Goal: Task Accomplishment & Management: Use online tool/utility

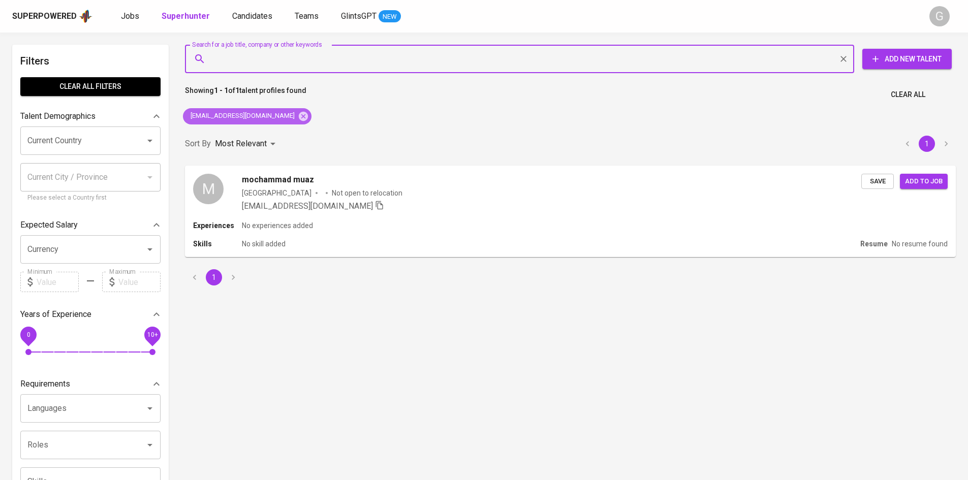
click at [298, 117] on icon at bounding box center [303, 116] width 11 height 11
click at [287, 60] on input "Search for a job title, company or other keywords" at bounding box center [522, 58] width 625 height 19
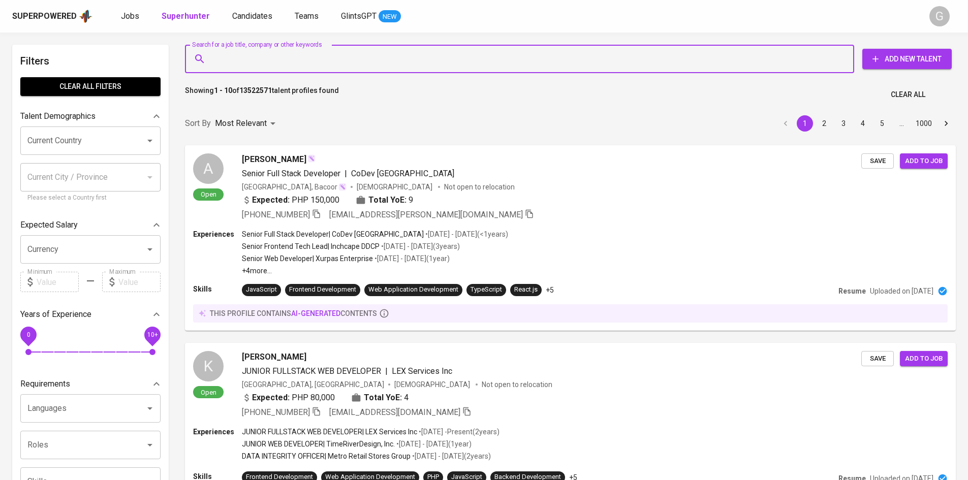
paste input "[EMAIL_ADDRESS][DOMAIN_NAME]"
type input "[EMAIL_ADDRESS][DOMAIN_NAME]"
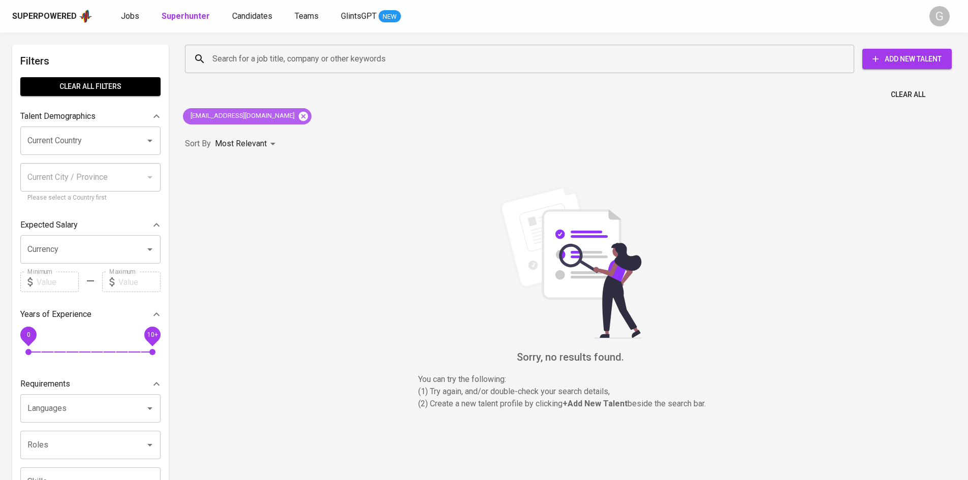
drag, startPoint x: 269, startPoint y: 118, endPoint x: 276, endPoint y: 76, distance: 42.2
click at [298, 117] on icon at bounding box center [303, 116] width 11 height 11
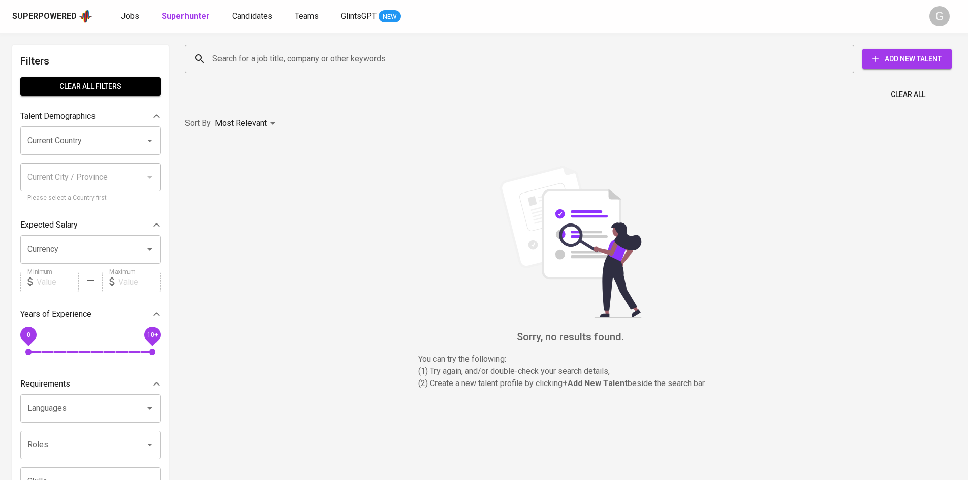
click at [274, 59] on input "Search for a job title, company or other keywords" at bounding box center [522, 58] width 625 height 19
paste input "[EMAIL_ADDRESS][DOMAIN_NAME]"
type input "[EMAIL_ADDRESS][DOMAIN_NAME]"
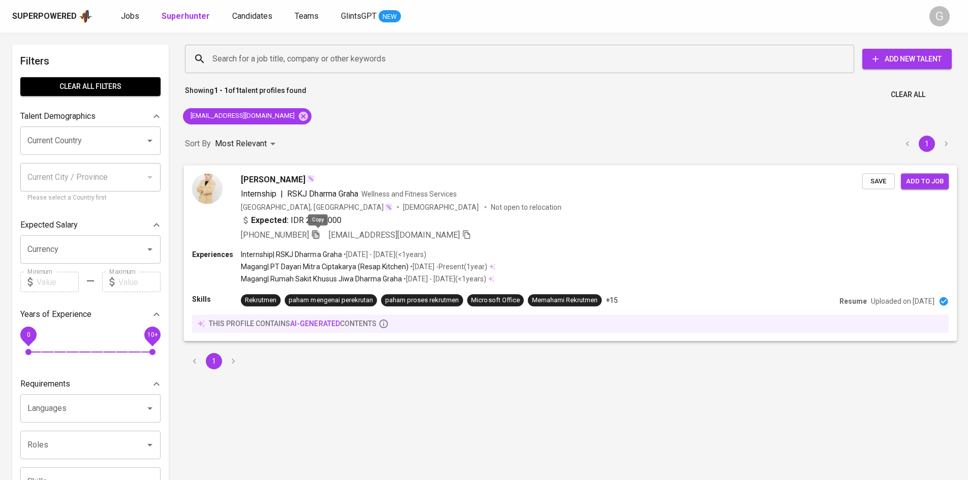
click at [318, 237] on icon "button" at bounding box center [315, 234] width 9 height 9
click at [298, 116] on icon at bounding box center [303, 116] width 11 height 11
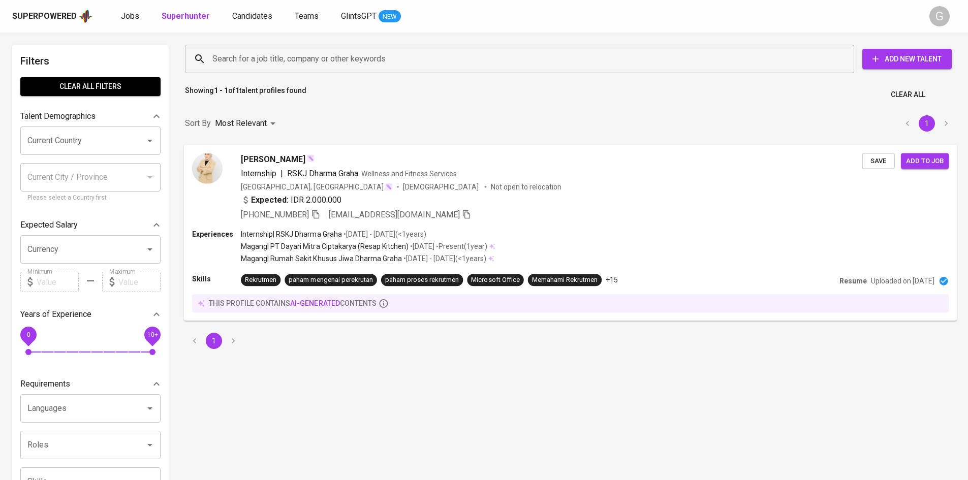
click at [263, 63] on input "Search for a job title, company or other keywords" at bounding box center [522, 58] width 625 height 19
paste input "[EMAIL_ADDRESS][DOMAIN_NAME]"
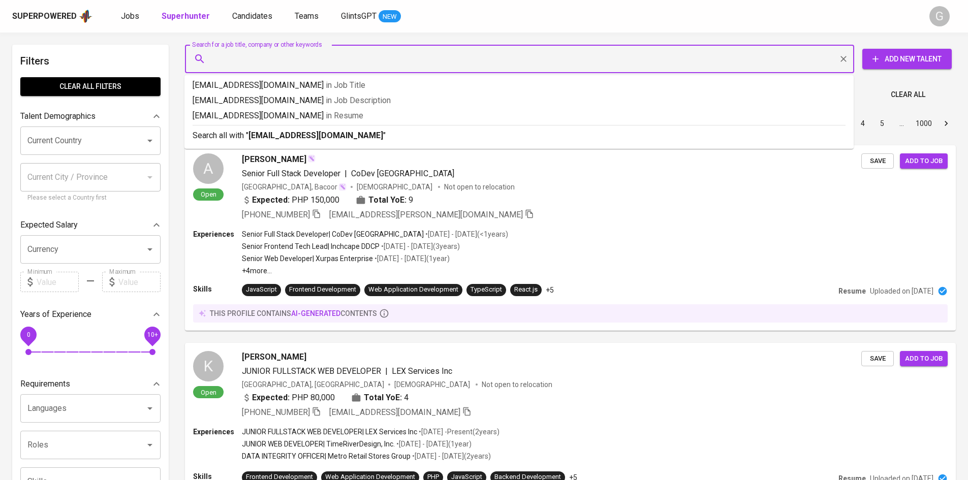
type input "[EMAIL_ADDRESS][DOMAIN_NAME]"
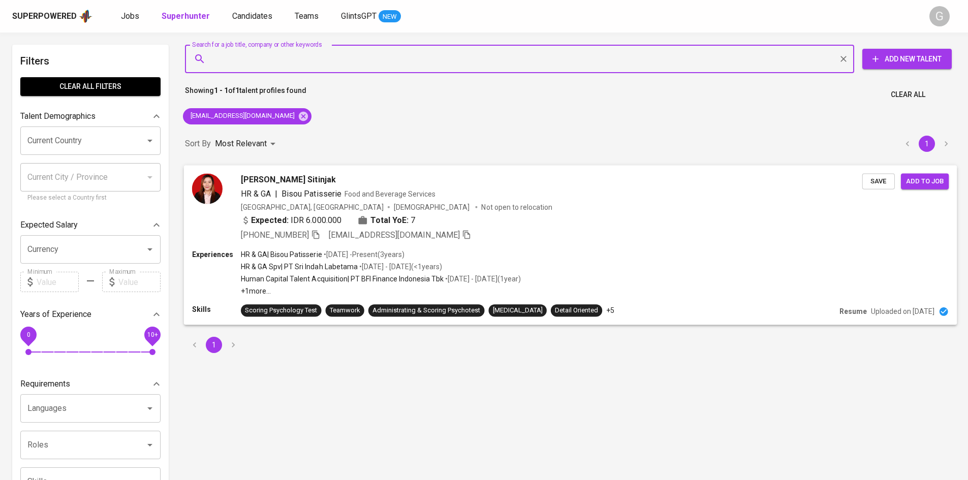
click at [320, 232] on icon "button" at bounding box center [315, 234] width 9 height 9
